Goal: Navigation & Orientation: Find specific page/section

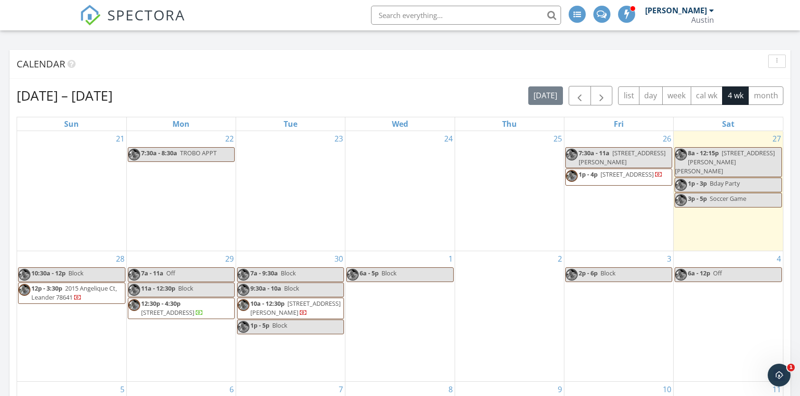
scroll to position [427, 0]
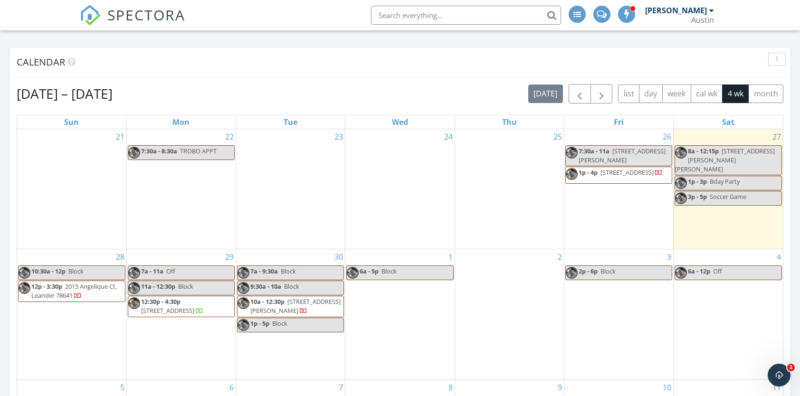
click at [108, 282] on span "2015 Angelique Ct, Leander 78641" at bounding box center [73, 291] width 85 height 18
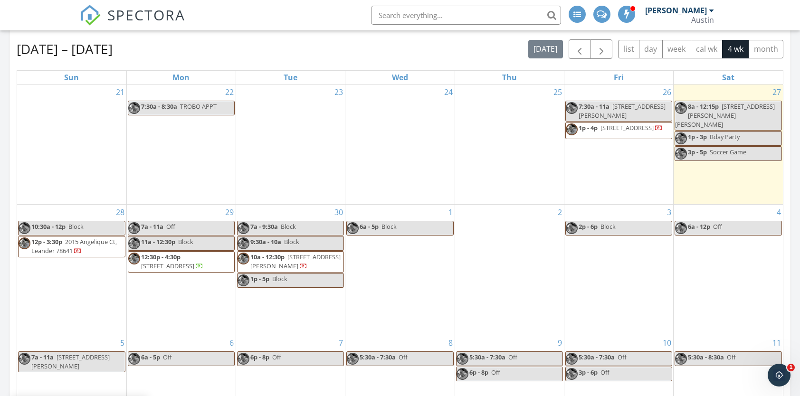
scroll to position [475, 0]
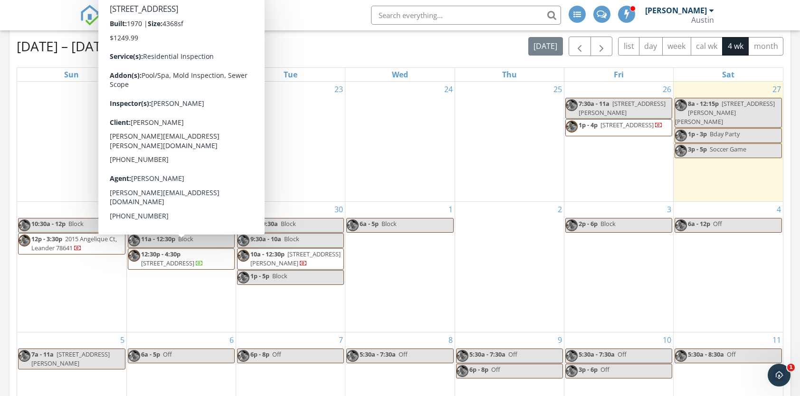
click at [206, 250] on span "12:30p - 4:30p [STREET_ADDRESS]" at bounding box center [181, 259] width 106 height 19
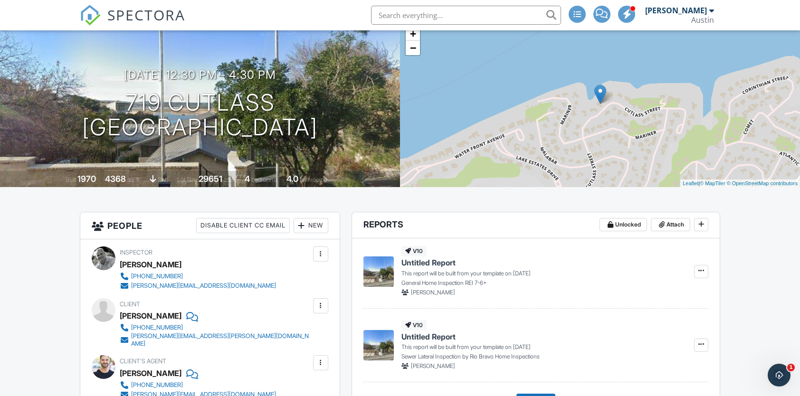
scroll to position [54, 0]
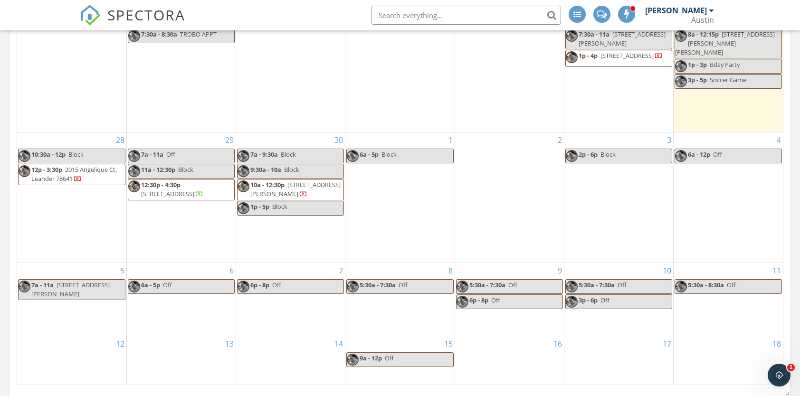
scroll to position [570, 0]
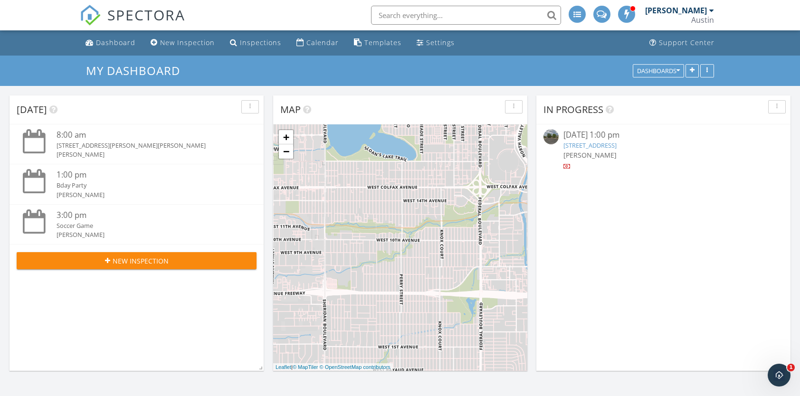
click at [716, 12] on li "Ross Black Austin Role: Inspector Change Role Dashboard New Inspection Inspecti…" at bounding box center [680, 15] width 79 height 30
click at [711, 12] on div at bounding box center [711, 11] width 5 height 8
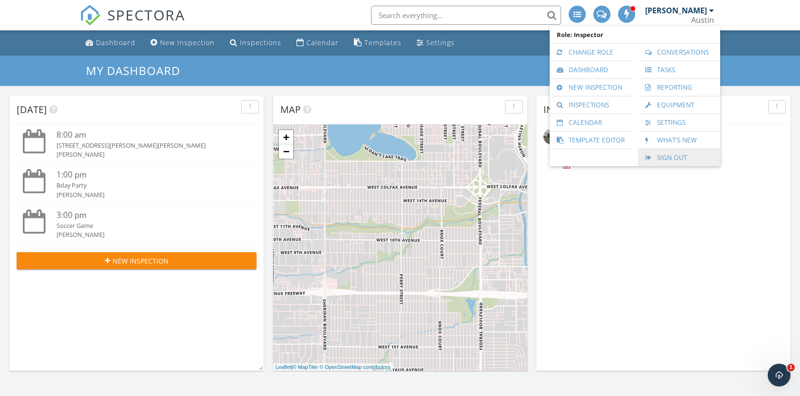
click at [667, 161] on link "Sign Out" at bounding box center [678, 157] width 73 height 17
